Goal: Transaction & Acquisition: Obtain resource

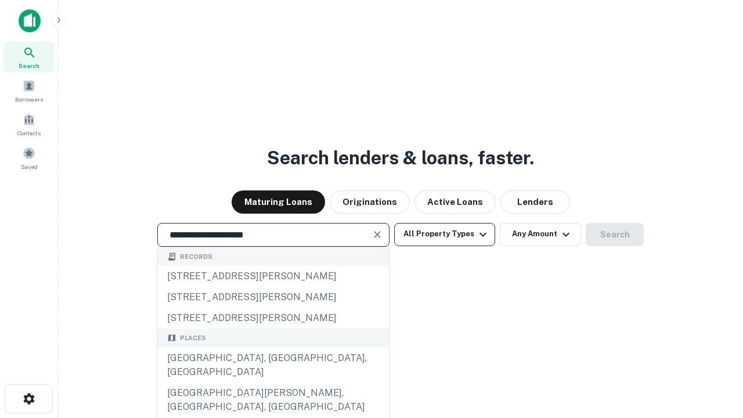
click at [273, 383] on div "[GEOGRAPHIC_DATA], [GEOGRAPHIC_DATA], [GEOGRAPHIC_DATA]" at bounding box center [273, 365] width 231 height 35
click at [445, 234] on button "All Property Types" at bounding box center [444, 234] width 101 height 23
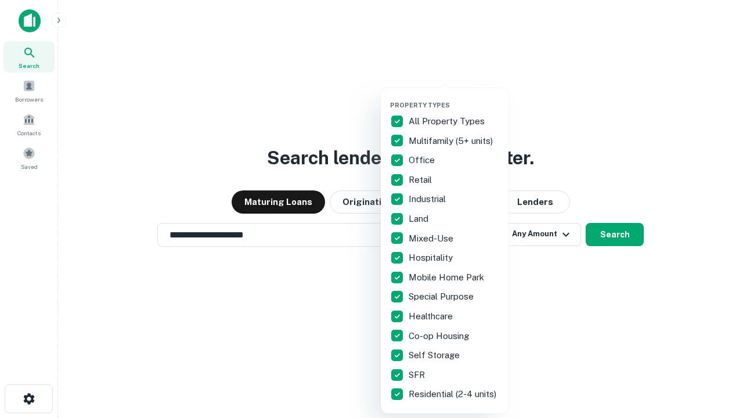
type input "**********"
click at [454, 98] on button "button" at bounding box center [454, 98] width 128 height 1
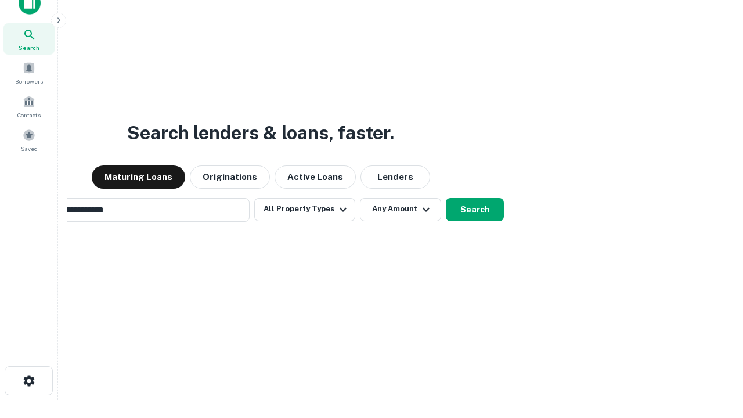
scroll to position [19, 0]
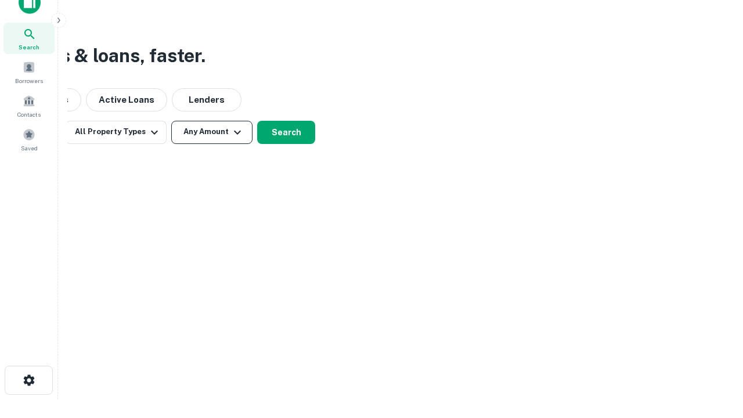
click at [212, 132] on button "Any Amount" at bounding box center [211, 132] width 81 height 23
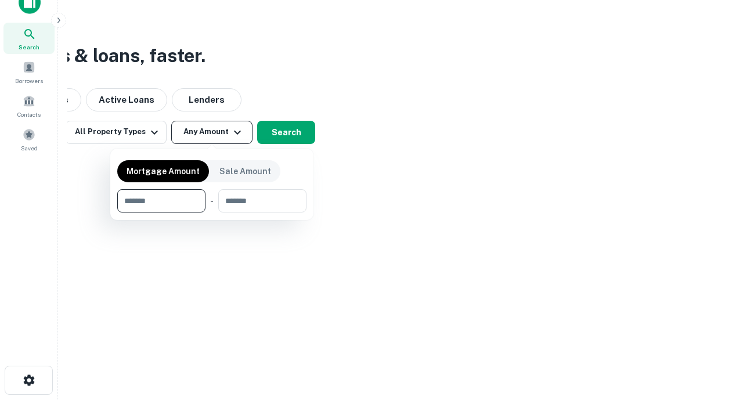
type input "*******"
click at [212, 213] on button "button" at bounding box center [211, 213] width 189 height 1
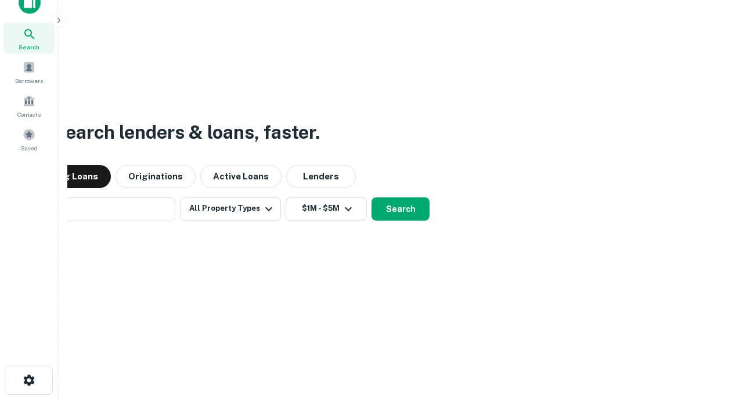
scroll to position [18, 0]
click at [372, 198] on button "Search" at bounding box center [401, 209] width 58 height 23
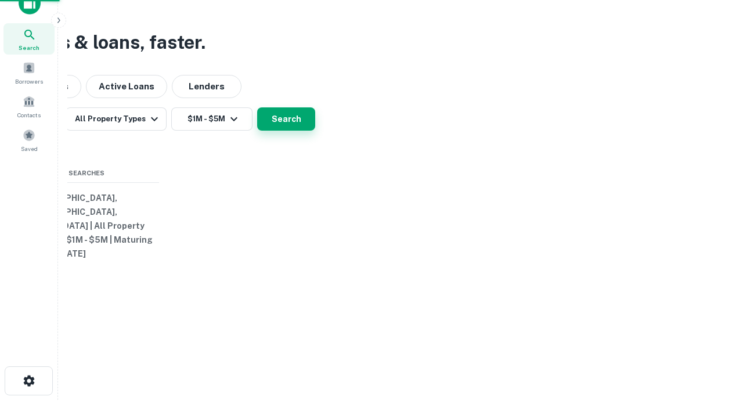
scroll to position [19, 0]
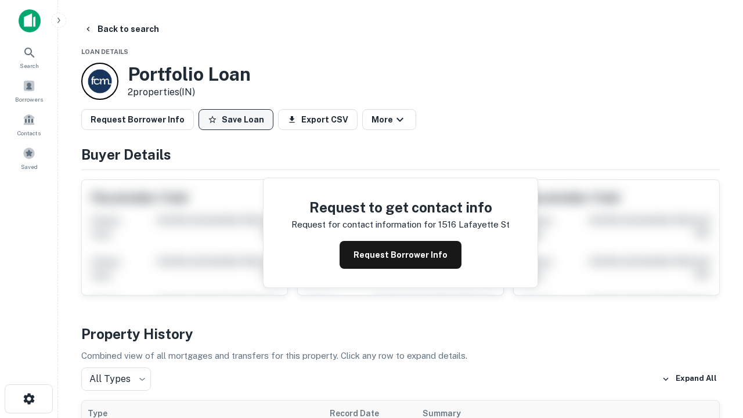
click at [236, 120] on button "Save Loan" at bounding box center [236, 119] width 75 height 21
